Goal: Task Accomplishment & Management: Manage account settings

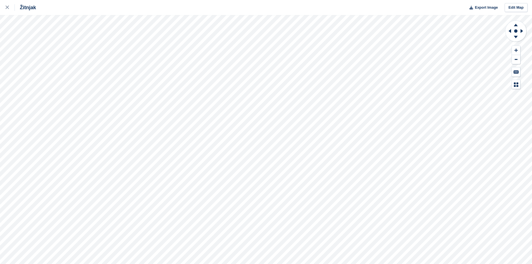
click at [5, 8] on link at bounding box center [7, 7] width 15 height 15
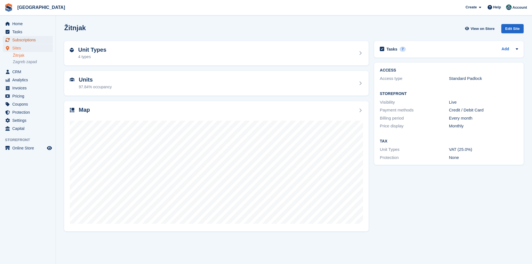
click at [19, 40] on span "Subscriptions" at bounding box center [29, 40] width 34 height 8
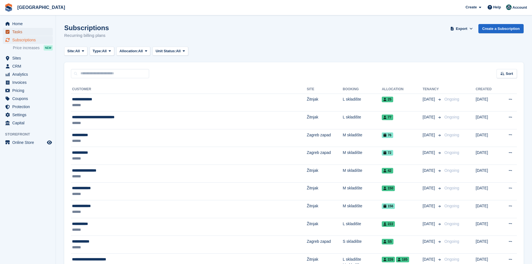
click at [20, 30] on span "Tasks" at bounding box center [29, 32] width 34 height 8
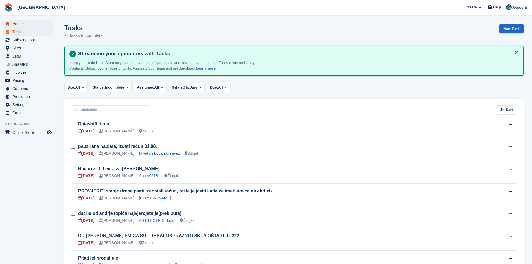
click at [19, 24] on span "Home" at bounding box center [29, 24] width 34 height 8
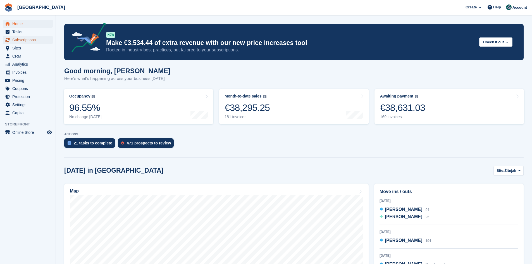
click at [21, 37] on span "Subscriptions" at bounding box center [29, 40] width 34 height 8
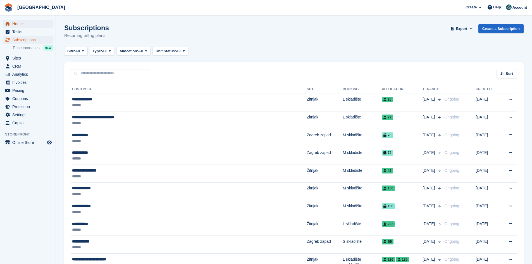
click at [21, 25] on span "Home" at bounding box center [29, 24] width 34 height 8
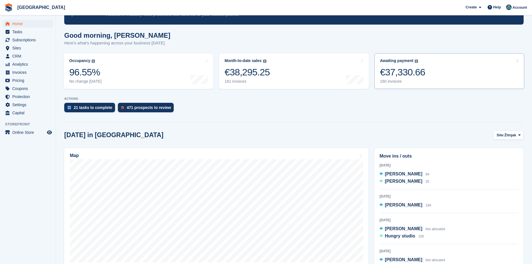
scroll to position [14, 0]
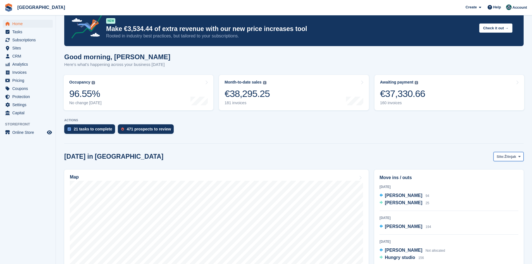
click at [509, 156] on span "Žitnjak" at bounding box center [511, 157] width 12 height 6
click at [498, 179] on link "Zagreb zapad" at bounding box center [497, 180] width 49 height 10
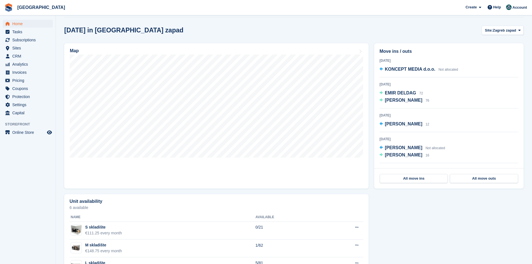
scroll to position [108, 0]
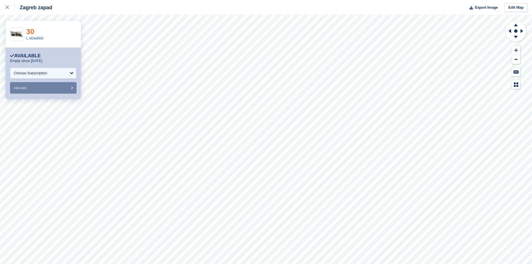
click at [32, 31] on link "30" at bounding box center [30, 31] width 8 height 8
click at [29, 31] on link "31" at bounding box center [30, 31] width 8 height 8
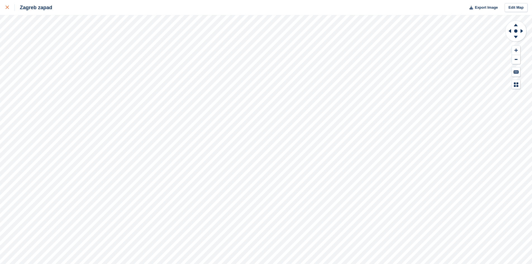
click at [9, 8] on div at bounding box center [10, 7] width 9 height 7
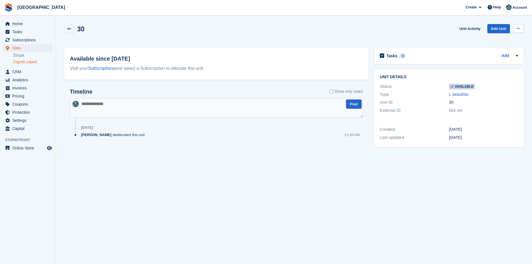
click at [516, 27] on button at bounding box center [518, 28] width 10 height 8
click at [509, 38] on p "Make unavailable" at bounding box center [497, 39] width 49 height 7
click at [521, 27] on button at bounding box center [518, 28] width 10 height 8
click at [509, 42] on p "Make unavailable" at bounding box center [497, 39] width 49 height 7
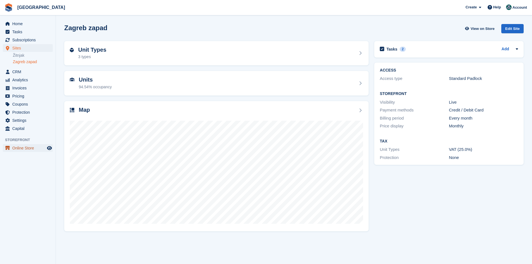
click at [23, 144] on span "Online Store" at bounding box center [29, 148] width 34 height 8
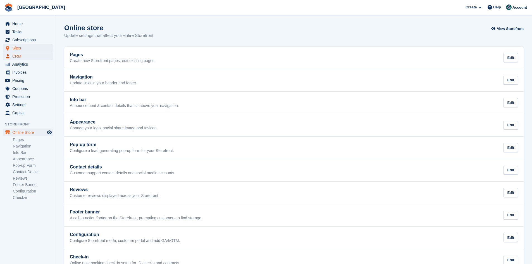
click at [20, 52] on span "CRM" at bounding box center [29, 56] width 34 height 8
click at [19, 47] on span "Sites" at bounding box center [29, 48] width 34 height 8
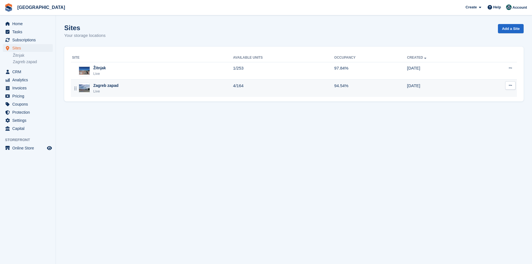
click at [146, 90] on div "Zagreb zapad Live" at bounding box center [152, 88] width 161 height 11
